Goal: Transaction & Acquisition: Obtain resource

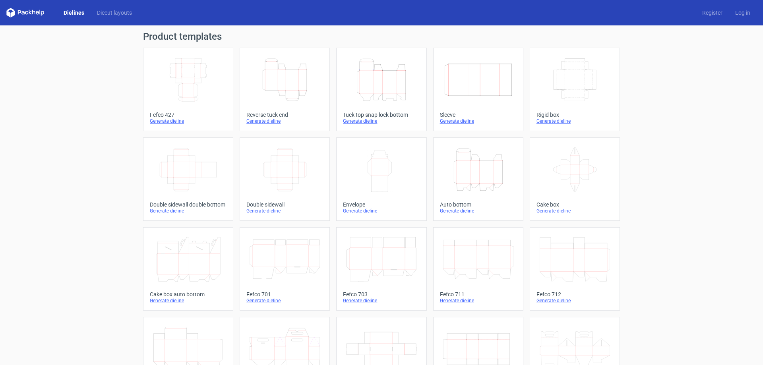
click at [365, 83] on icon "Height Depth Width" at bounding box center [381, 80] width 70 height 44
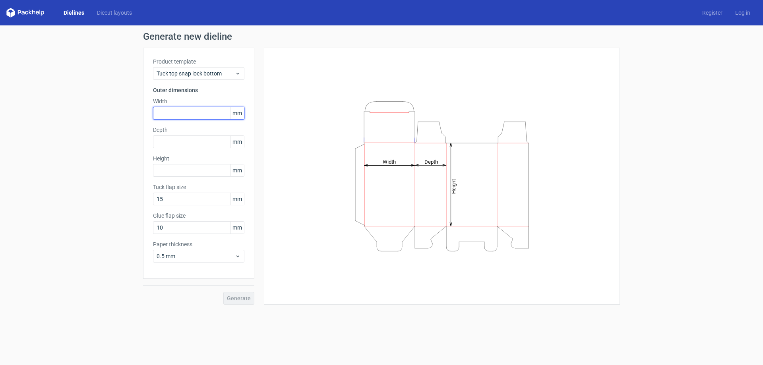
click at [175, 115] on input "text" at bounding box center [198, 113] width 91 height 13
type input "61"
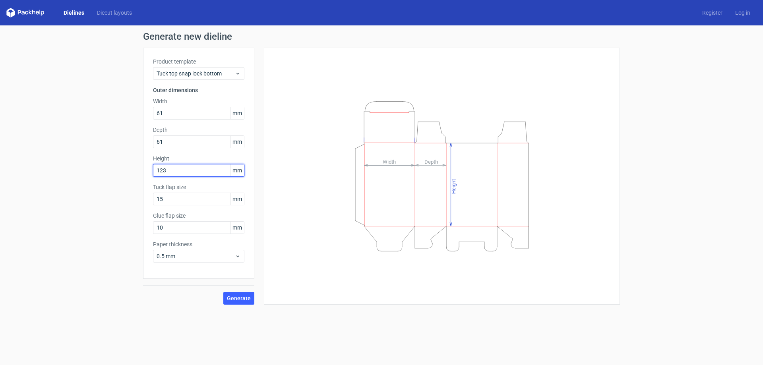
type input "123"
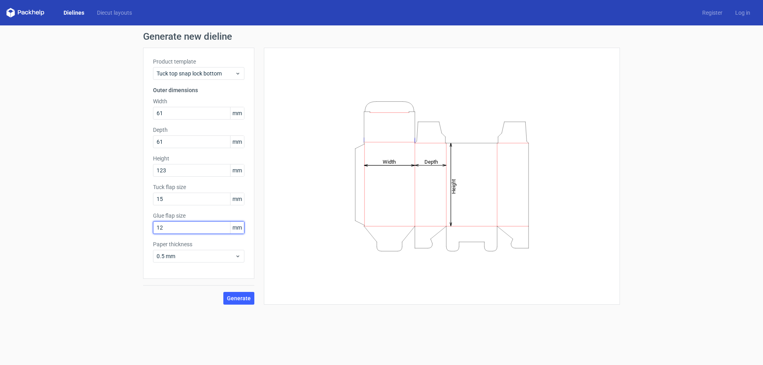
type input "12"
drag, startPoint x: 237, startPoint y: 300, endPoint x: 244, endPoint y: 304, distance: 8.5
click at [235, 301] on button "Generate" at bounding box center [238, 298] width 31 height 13
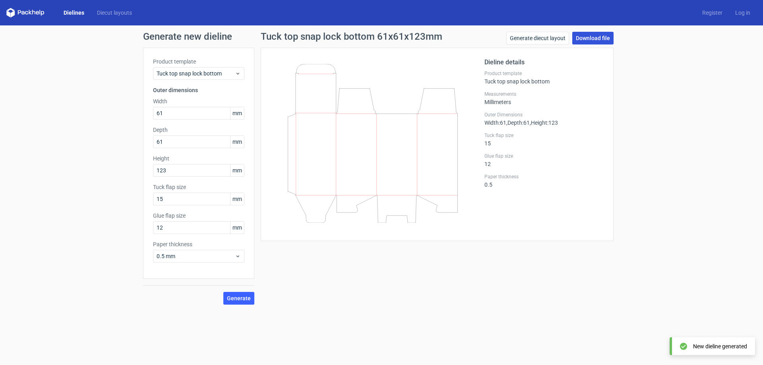
click at [590, 34] on link "Download file" at bounding box center [592, 38] width 41 height 13
click at [241, 300] on span "Generate" at bounding box center [239, 299] width 24 height 6
click at [586, 39] on link "Download file" at bounding box center [592, 38] width 41 height 13
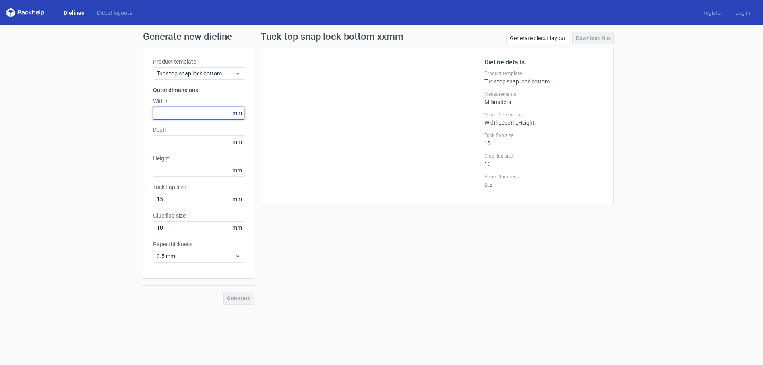
click at [171, 108] on input "text" at bounding box center [198, 113] width 91 height 13
type input "61"
type input "123"
type input "12"
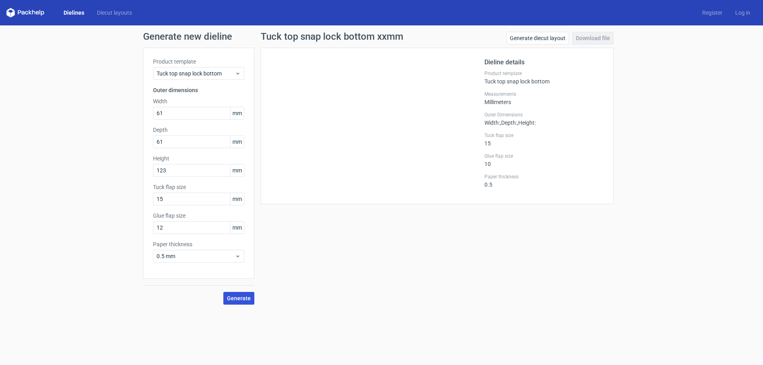
click at [245, 296] on button "Generate" at bounding box center [238, 298] width 31 height 13
click at [593, 36] on link "Download file" at bounding box center [592, 38] width 41 height 13
click at [599, 40] on link "Download file" at bounding box center [592, 38] width 41 height 13
click at [68, 9] on link "Dielines" at bounding box center [73, 13] width 33 height 8
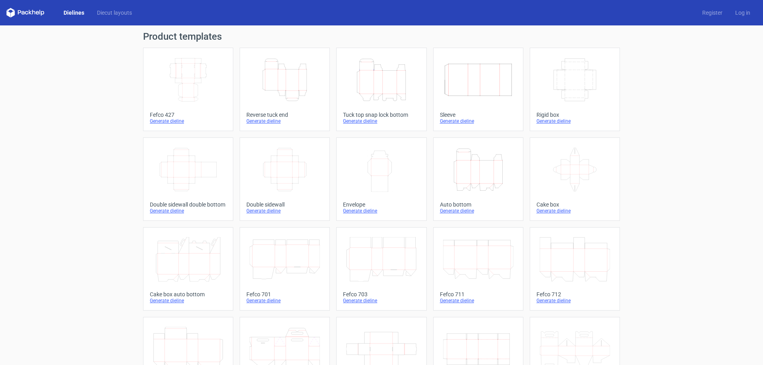
click at [279, 83] on icon "Height Depth Width" at bounding box center [284, 80] width 70 height 44
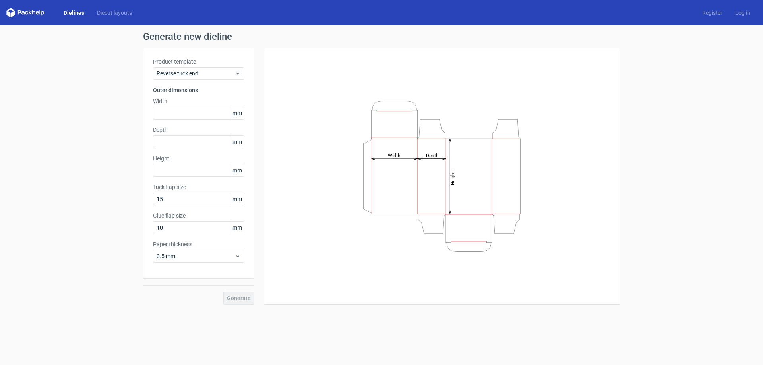
click at [71, 11] on link "Dielines" at bounding box center [73, 13] width 33 height 8
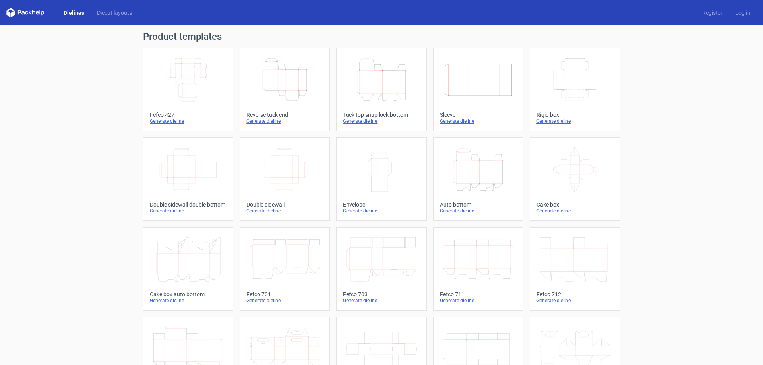
click at [377, 89] on icon "Height Depth Width" at bounding box center [381, 80] width 70 height 44
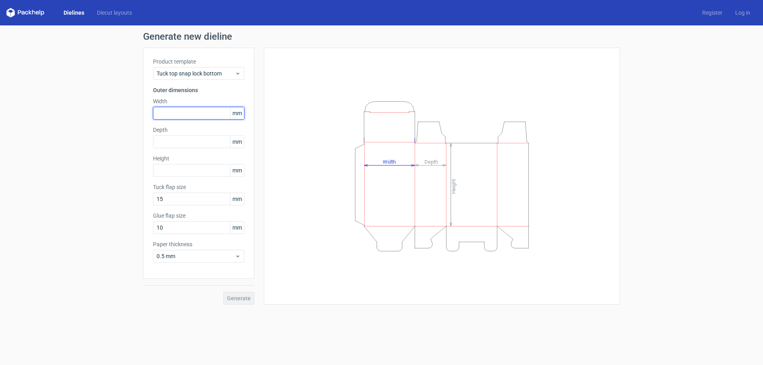
click at [178, 113] on input "text" at bounding box center [198, 113] width 91 height 13
type input "61"
type input "123"
type input "12"
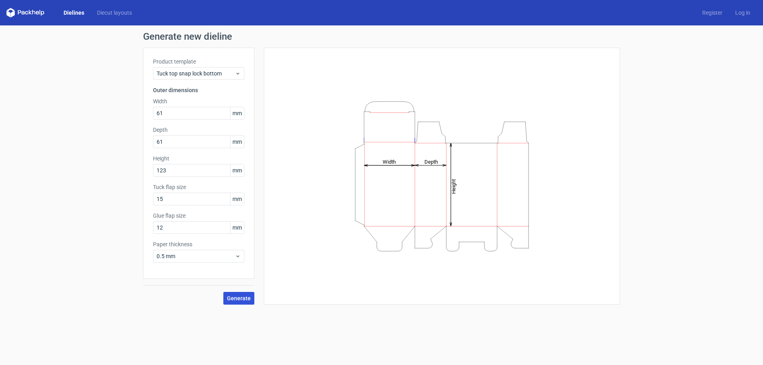
click at [235, 297] on span "Generate" at bounding box center [239, 299] width 24 height 6
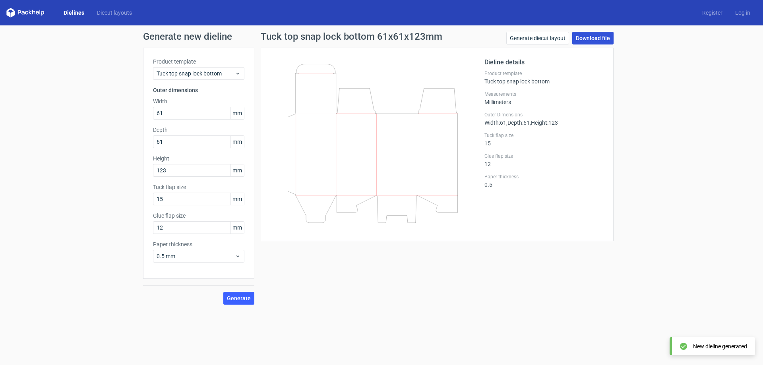
click at [593, 38] on link "Download file" at bounding box center [592, 38] width 41 height 13
